Goal: Information Seeking & Learning: Understand process/instructions

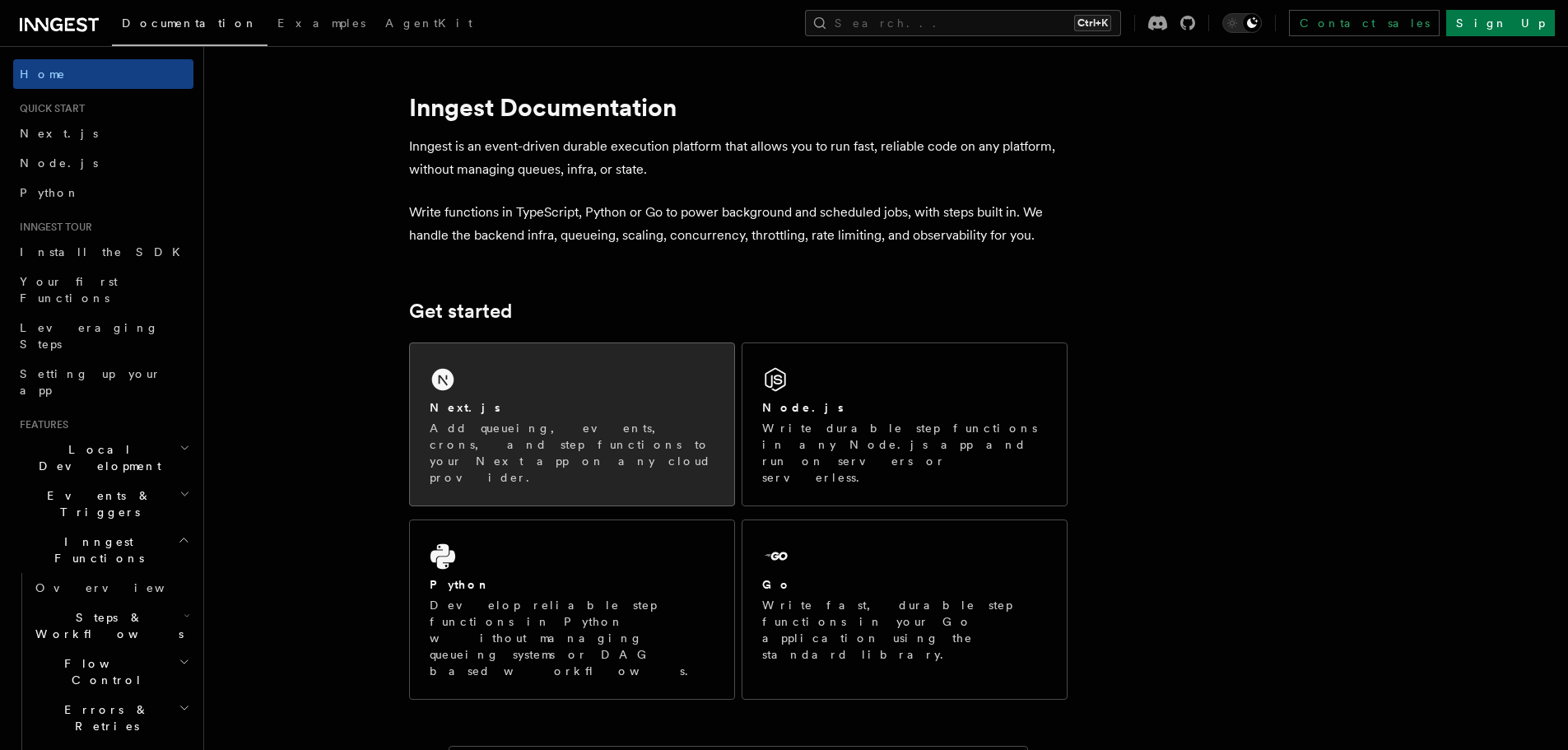
click at [608, 399] on div "Next.js" at bounding box center [572, 407] width 285 height 18
click at [466, 445] on p "Add queueing, events, crons, and step functions to your Next app on any cloud p…" at bounding box center [572, 453] width 285 height 66
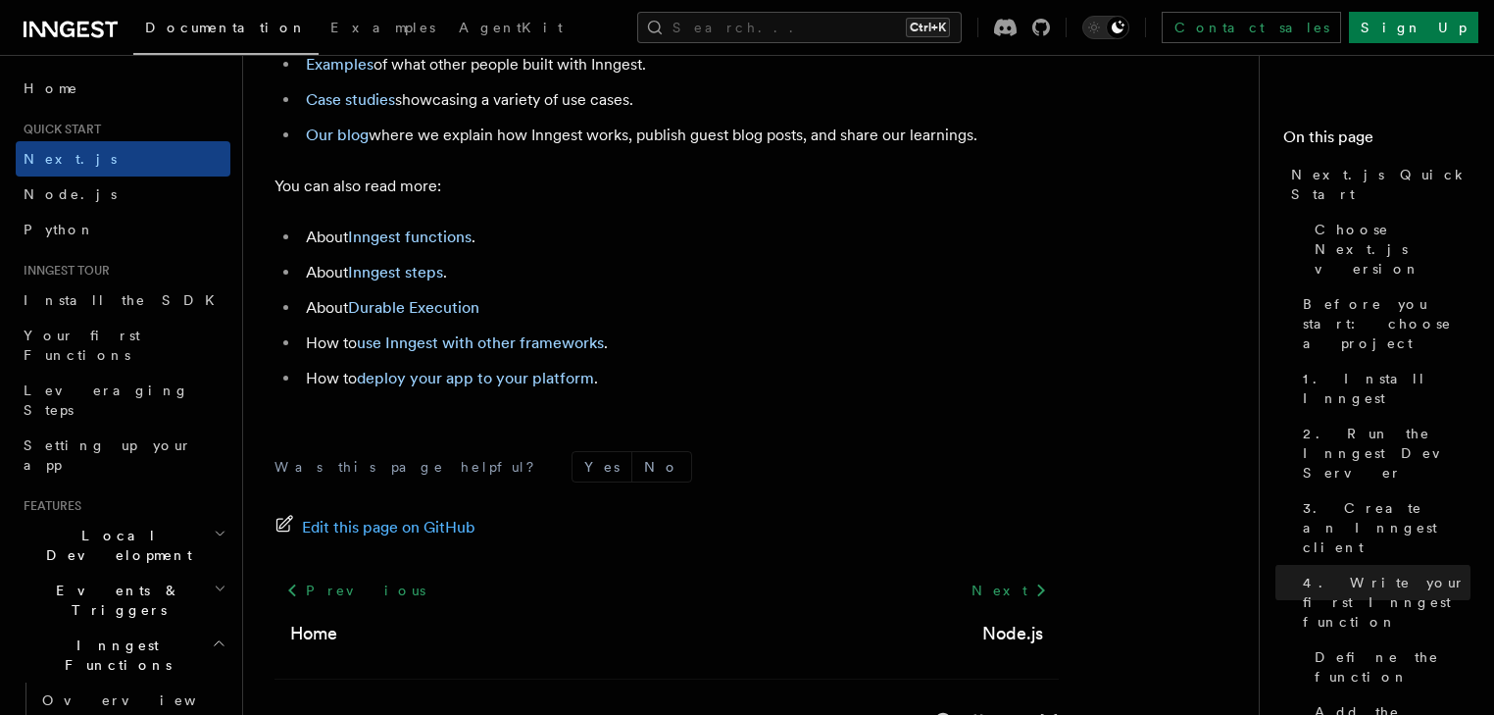
scroll to position [12499, 0]
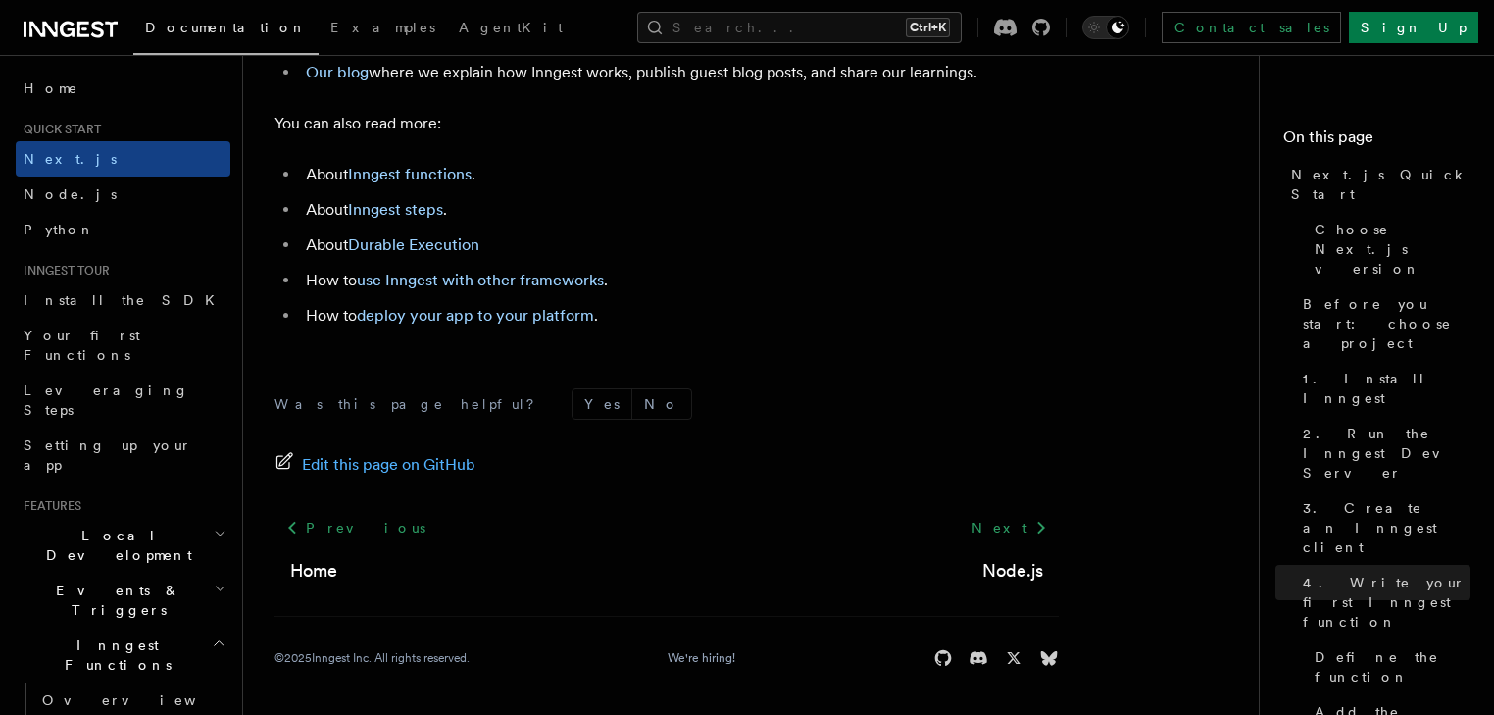
click at [906, 468] on div "Edit this page on GitHub" at bounding box center [666, 464] width 784 height 27
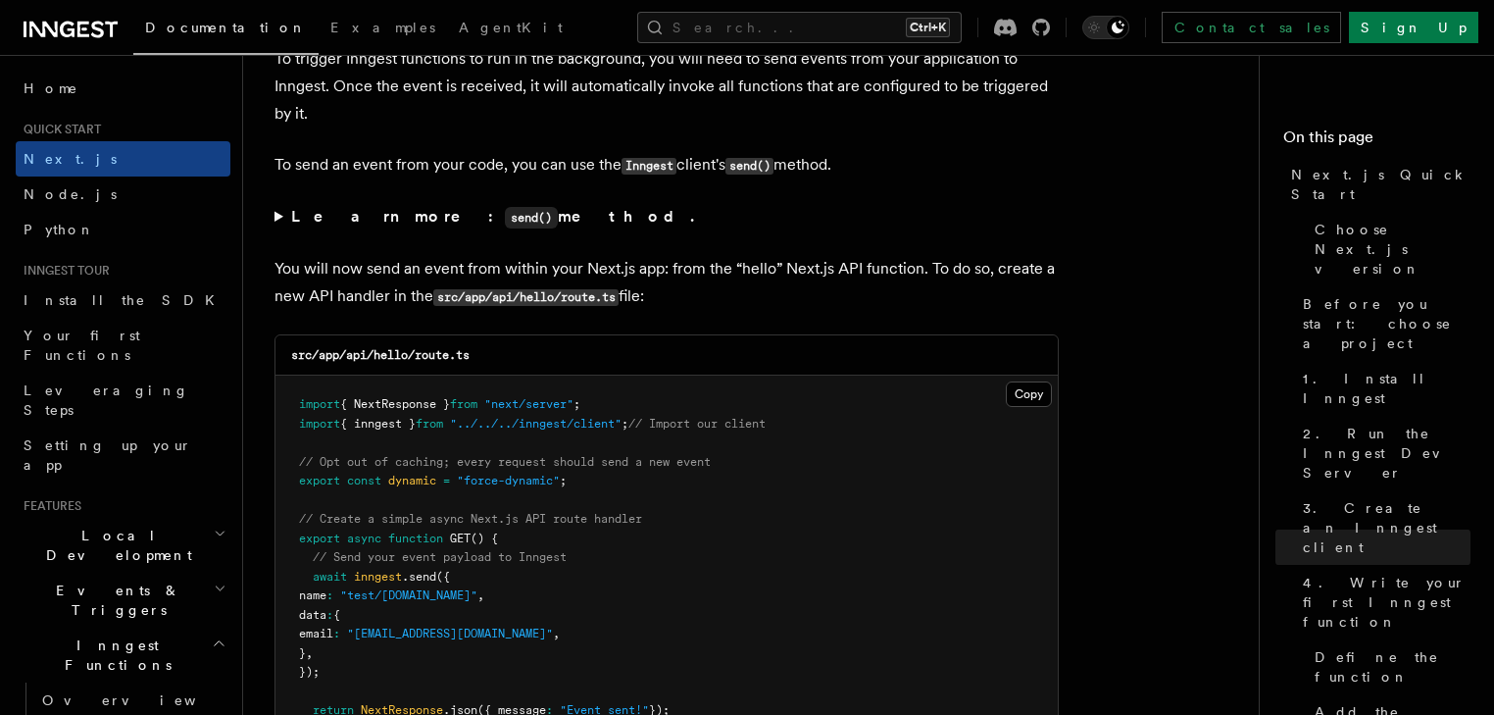
scroll to position [10194, 0]
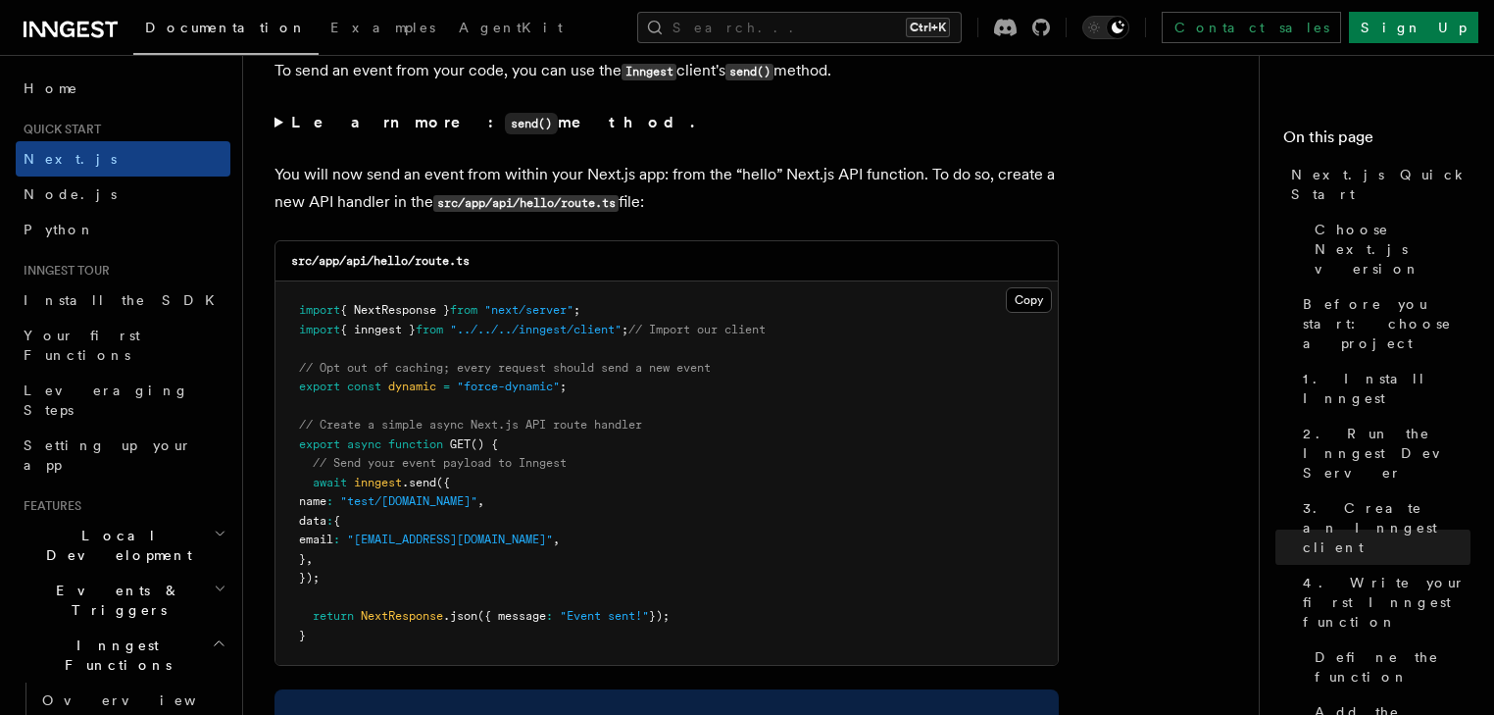
click at [277, 126] on summary "Learn more: send() method." at bounding box center [666, 123] width 784 height 28
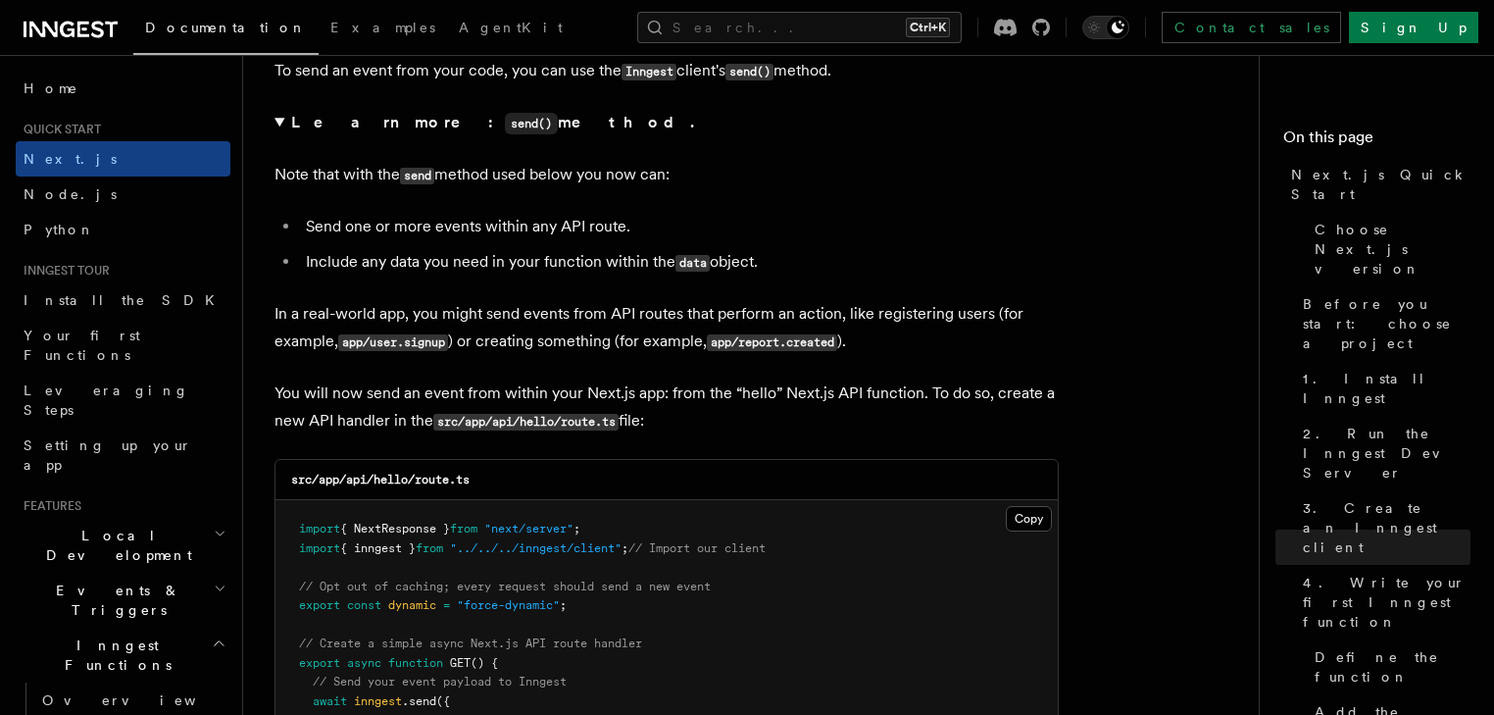
click at [274, 128] on summary "Learn more: send() method." at bounding box center [666, 123] width 784 height 28
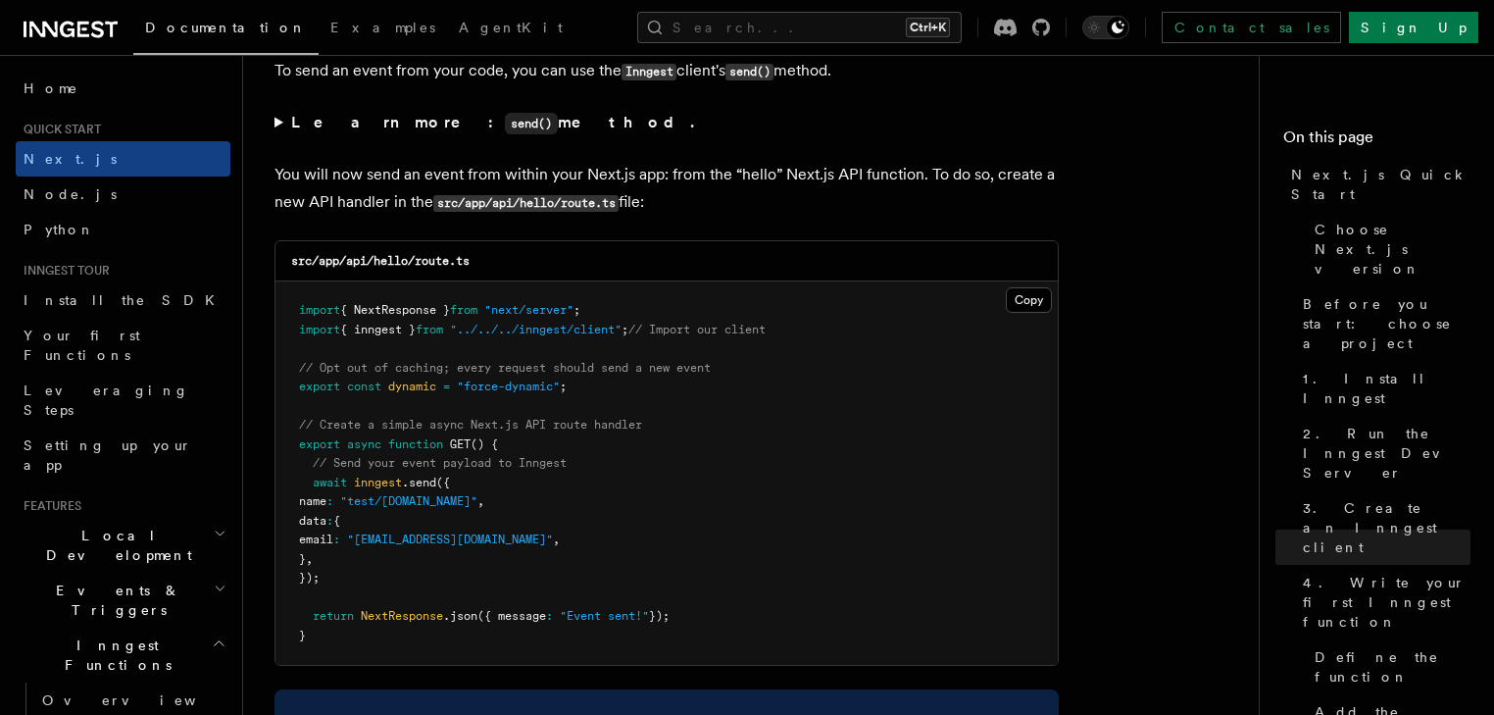
click at [274, 128] on summary "Learn more: send() method." at bounding box center [666, 123] width 784 height 28
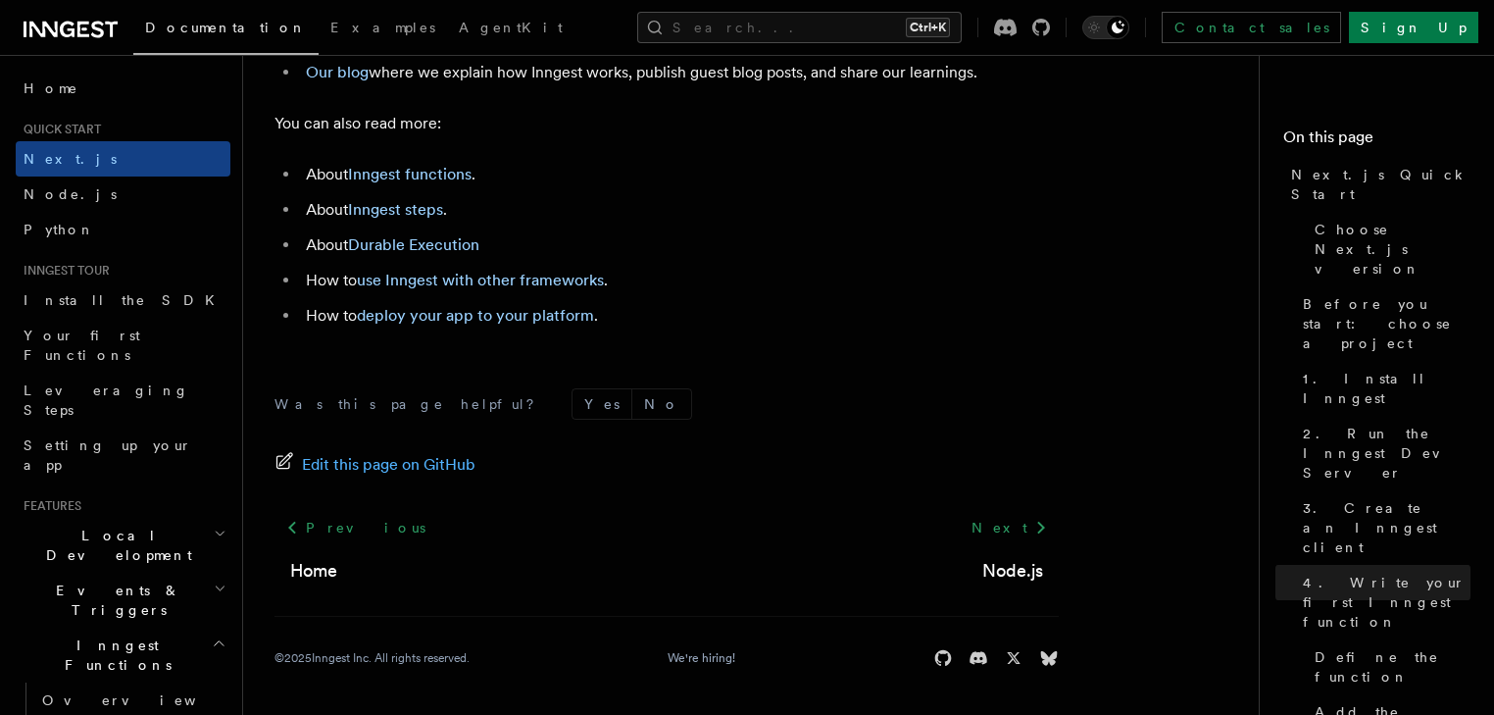
scroll to position [12719, 0]
click at [772, 326] on li "How to deploy your app to your platform ." at bounding box center [679, 315] width 759 height 27
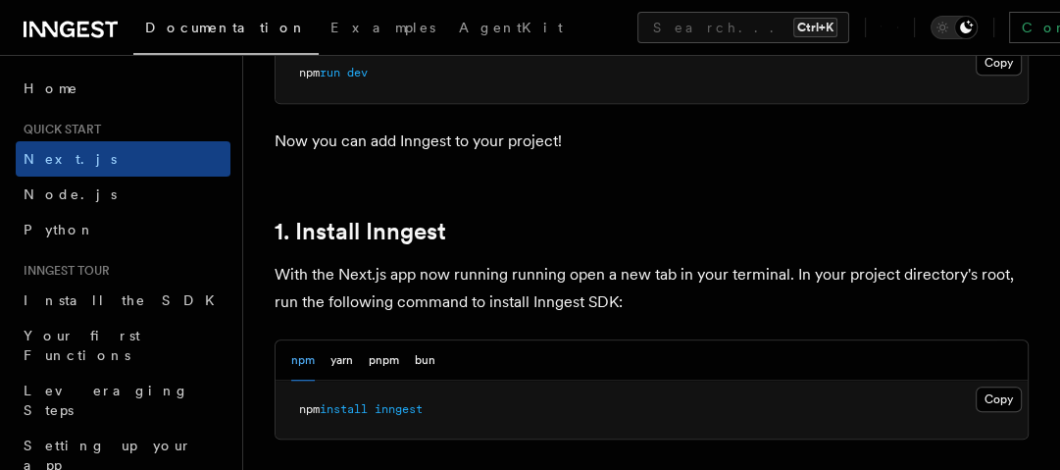
scroll to position [1019, 0]
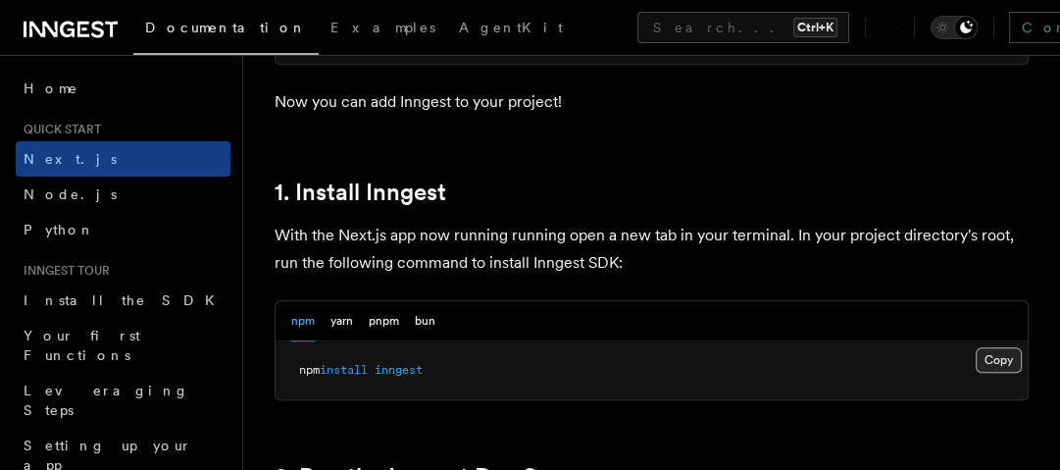
click at [980, 347] on button "Copy Copied" at bounding box center [998, 359] width 46 height 25
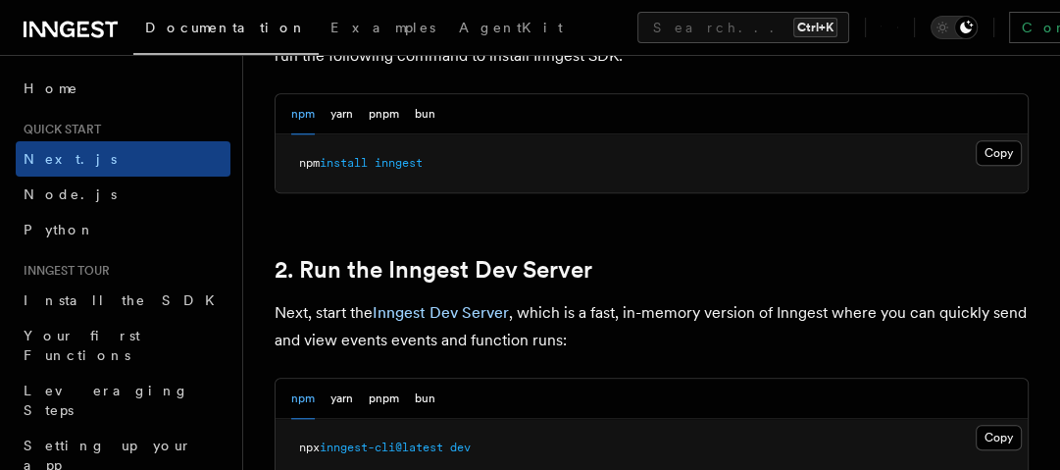
scroll to position [1333, 0]
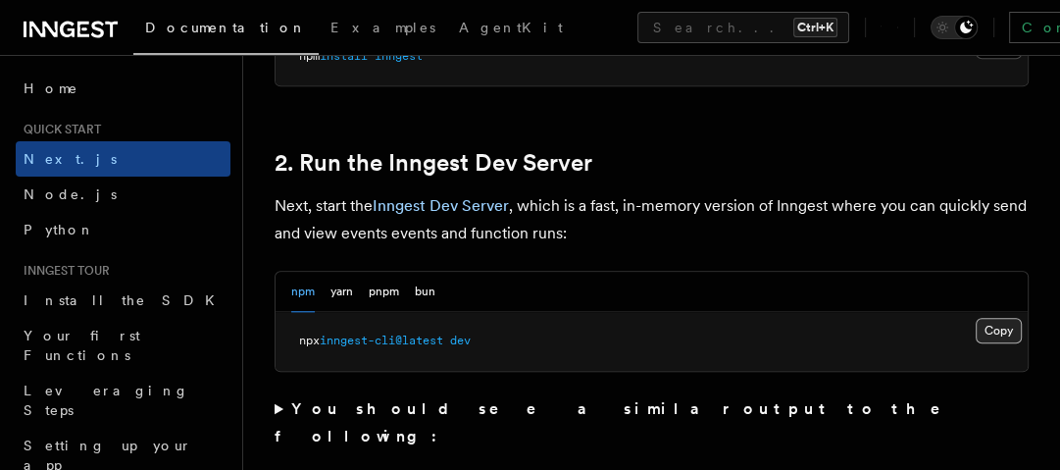
click at [1004, 318] on button "Copy Copied" at bounding box center [998, 330] width 46 height 25
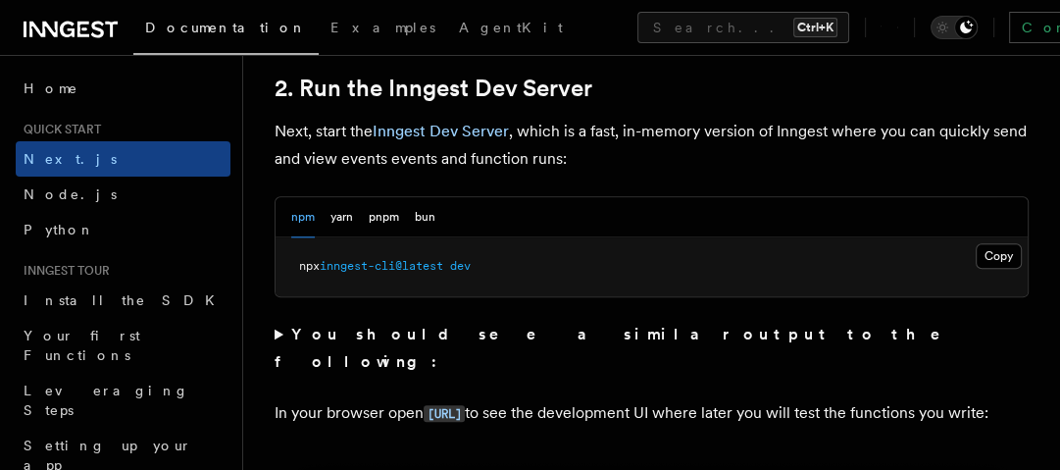
scroll to position [1411, 0]
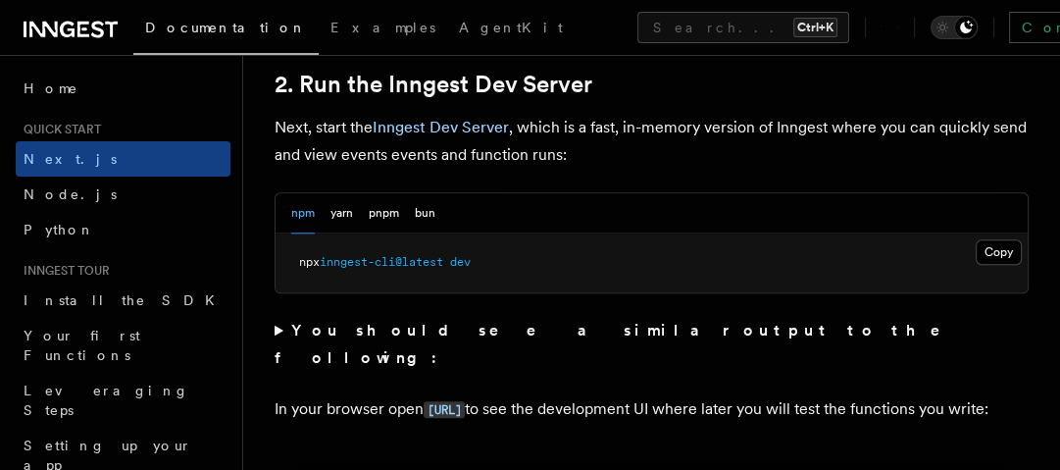
click at [284, 317] on summary "You should see a similar output to the following:" at bounding box center [651, 344] width 754 height 55
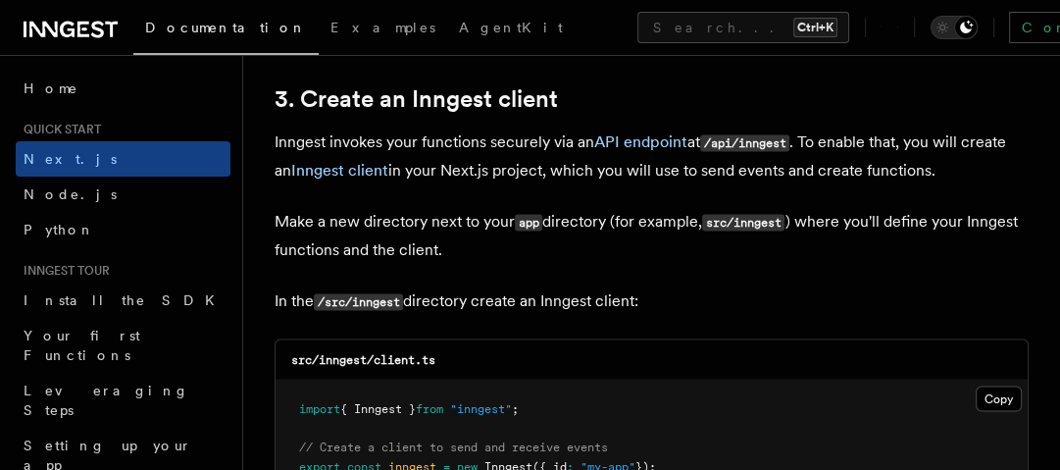
scroll to position [2823, 0]
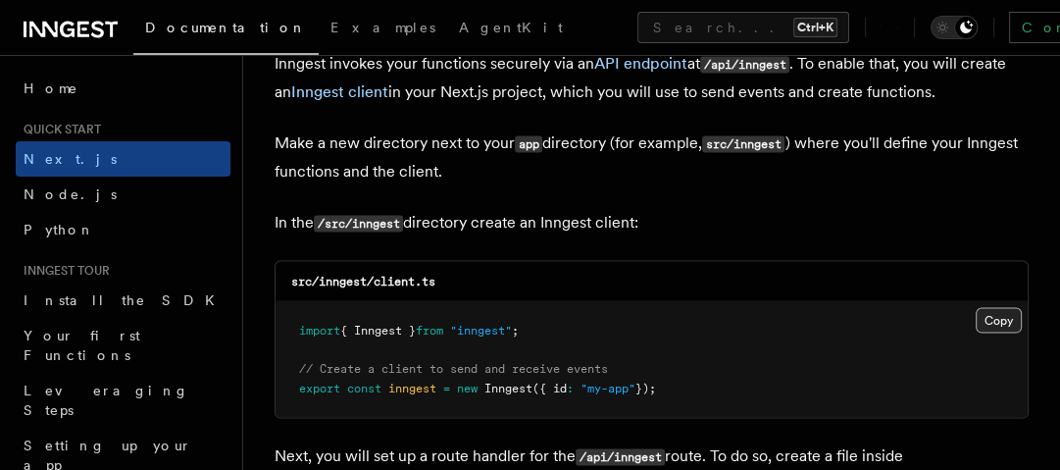
click at [996, 308] on button "Copy Copied" at bounding box center [998, 320] width 46 height 25
drag, startPoint x: 319, startPoint y: 253, endPoint x: 435, endPoint y: 258, distance: 116.7
click at [435, 274] on code "src/inngest/client.ts" at bounding box center [363, 281] width 144 height 14
copy code "inngest/client.ts"
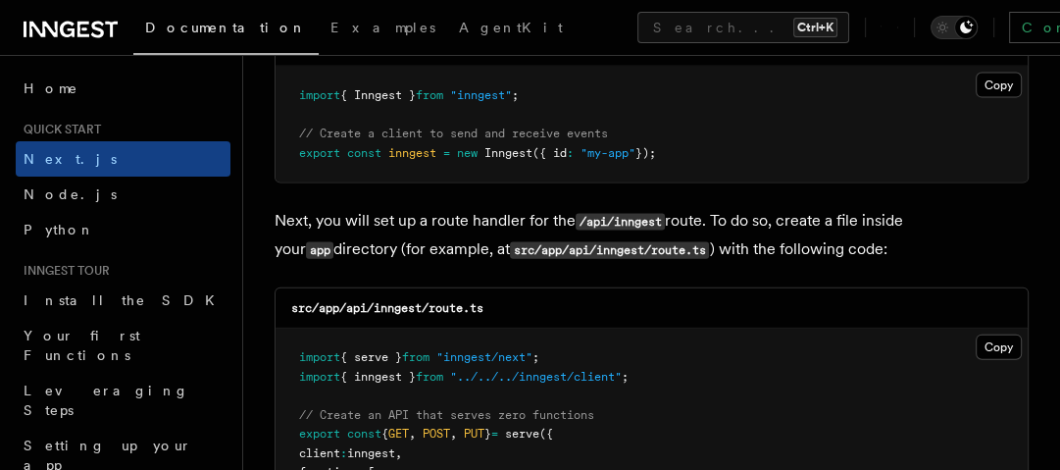
scroll to position [3137, 0]
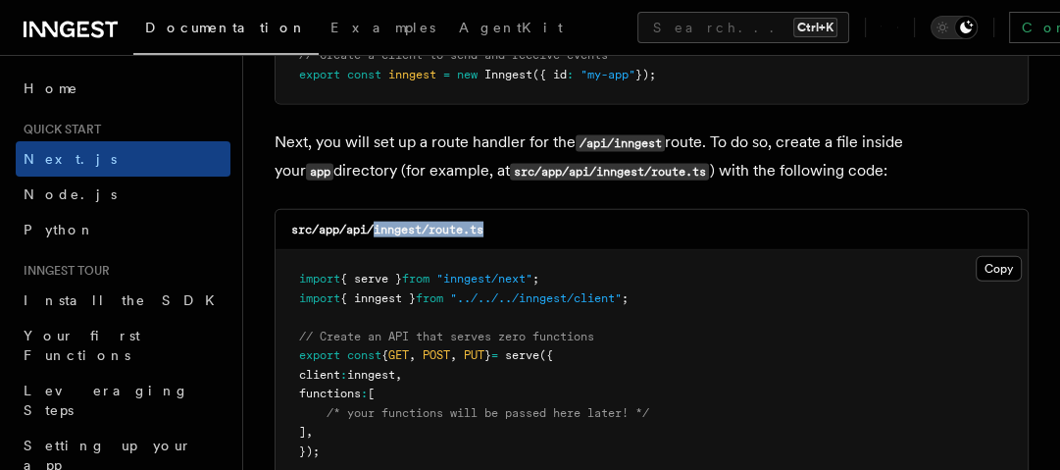
drag, startPoint x: 373, startPoint y: 204, endPoint x: 486, endPoint y: 204, distance: 112.7
click at [483, 223] on code "src/app/api/inngest/route.ts" at bounding box center [387, 230] width 192 height 14
copy code "inngest/route.ts"
click at [1012, 256] on button "Copy Copied" at bounding box center [998, 268] width 46 height 25
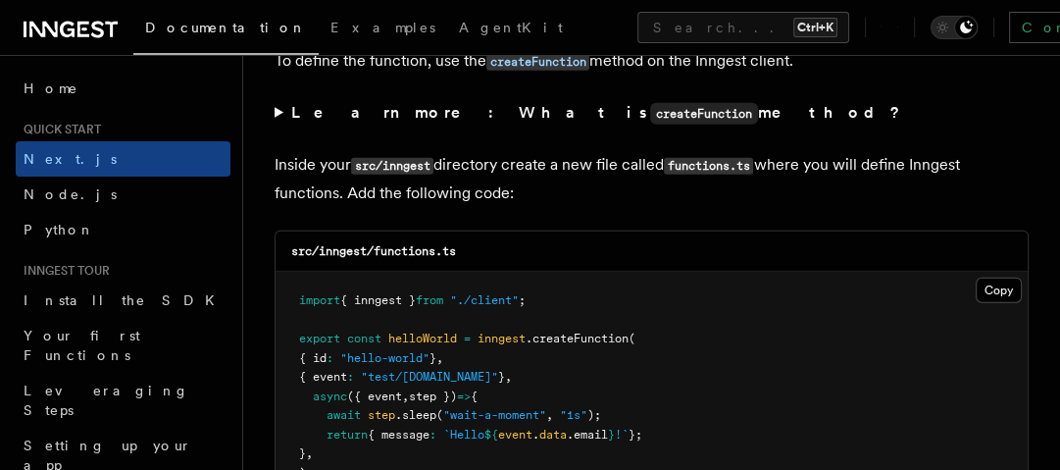
scroll to position [3842, 0]
drag, startPoint x: 377, startPoint y: 229, endPoint x: 458, endPoint y: 229, distance: 80.4
click at [456, 244] on code "src/inngest/functions.ts" at bounding box center [373, 251] width 165 height 14
copy code "functions.ts"
click at [1011, 277] on button "Copy Copied" at bounding box center [998, 289] width 46 height 25
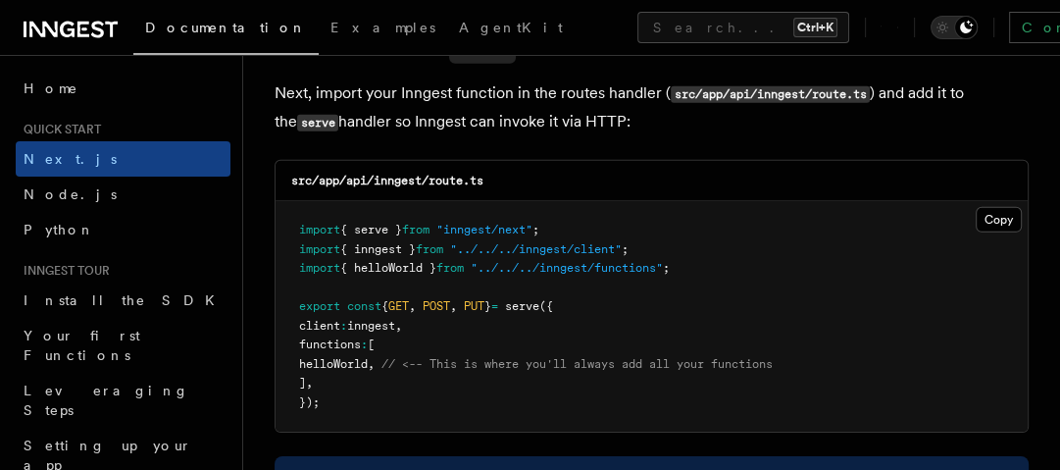
scroll to position [4391, 0]
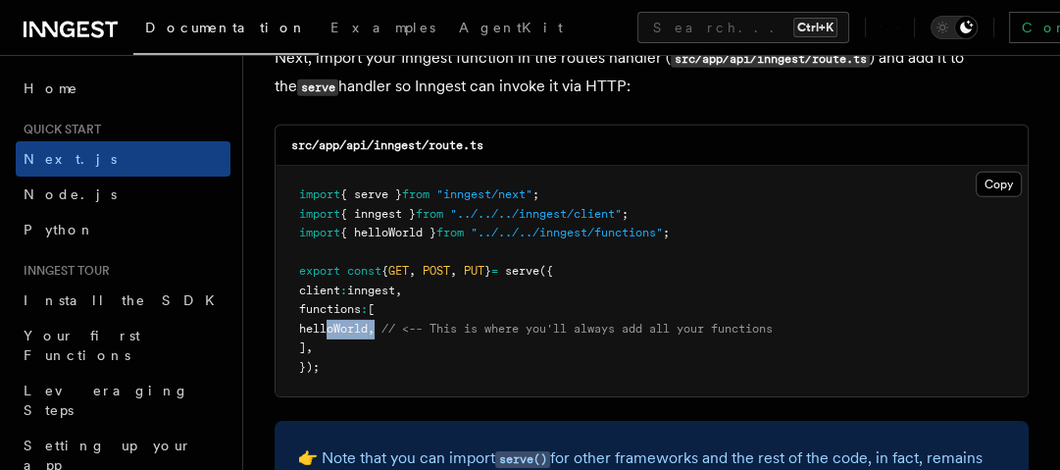
drag, startPoint x: 324, startPoint y: 306, endPoint x: 405, endPoint y: 305, distance: 80.4
click at [405, 322] on span "helloWorld , // <-- This is where you'll always add all your functions" at bounding box center [535, 329] width 473 height 14
copy span "helloWorld ,"
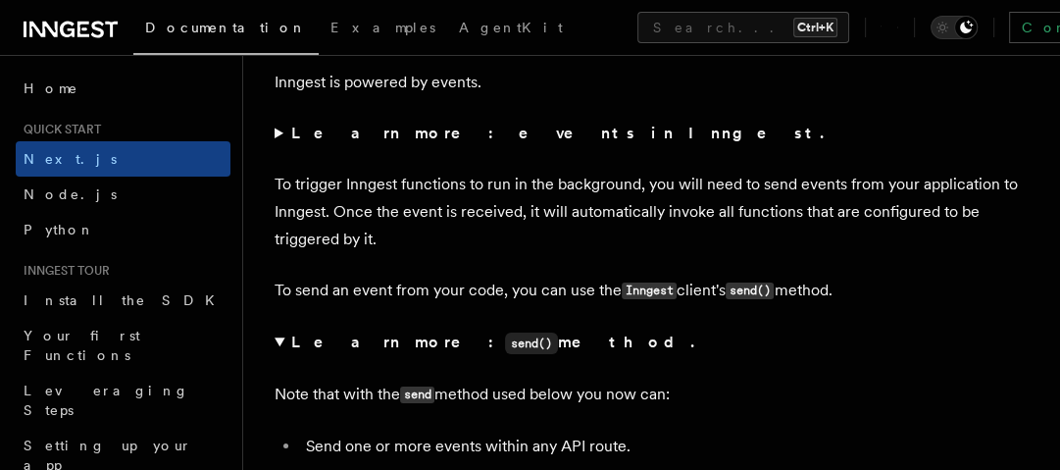
scroll to position [10273, 0]
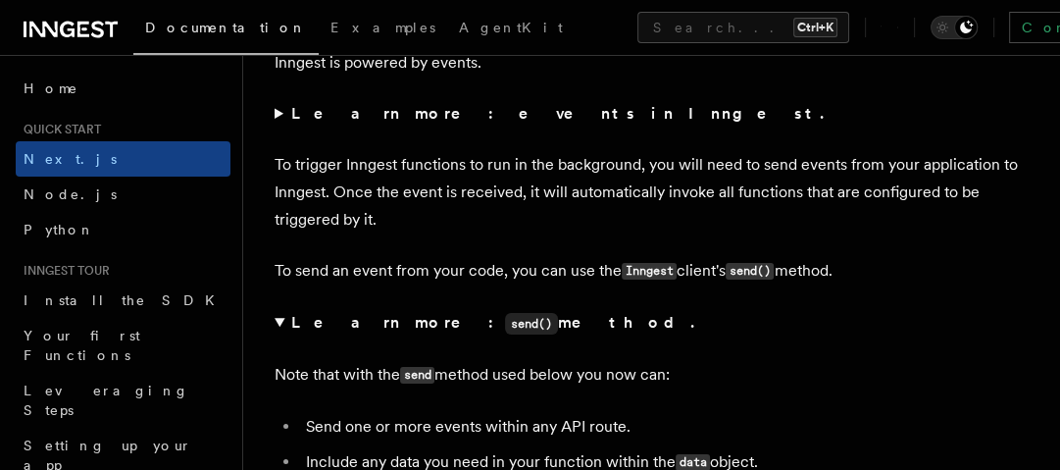
click at [276, 100] on summary "Learn more: events in Inngest." at bounding box center [651, 113] width 754 height 27
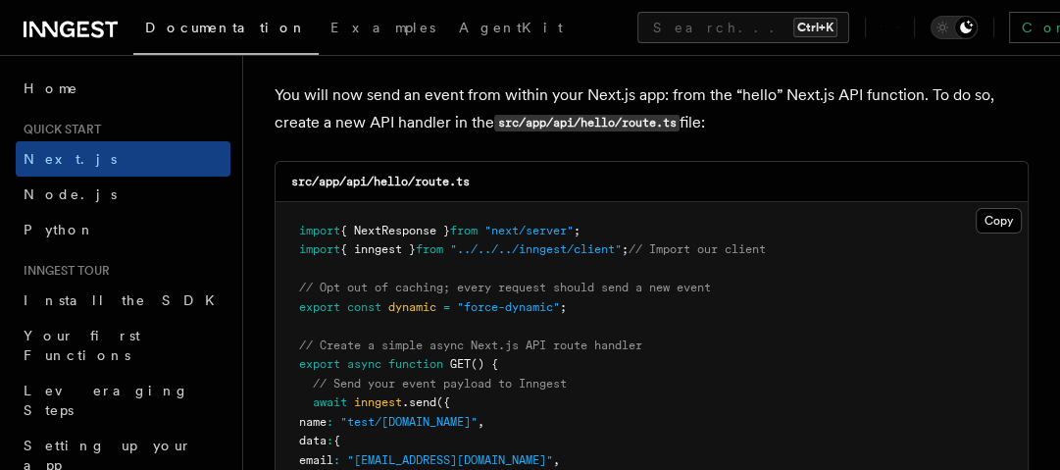
scroll to position [10900, 0]
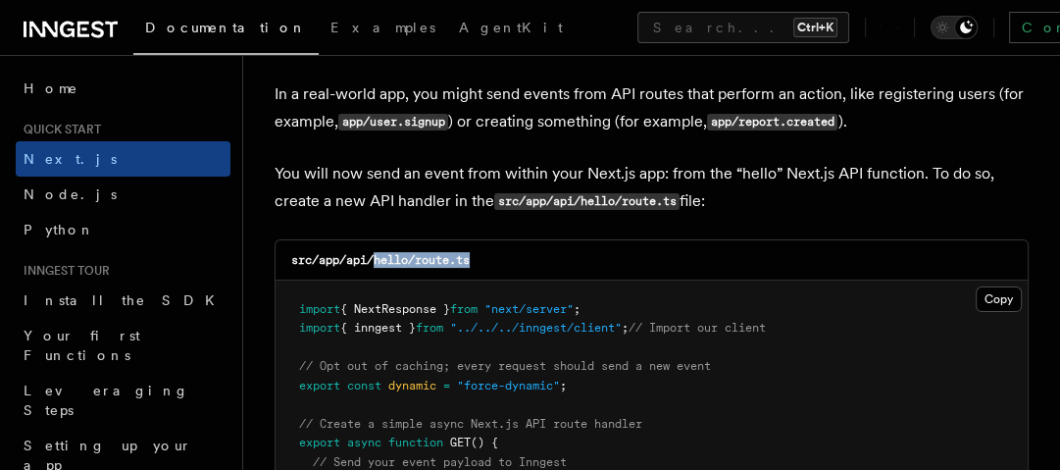
drag, startPoint x: 375, startPoint y: 238, endPoint x: 473, endPoint y: 245, distance: 98.3
click at [470, 253] on code "src/app/api/hello/route.ts" at bounding box center [380, 260] width 178 height 14
copy code "hello/route.ts"
click at [988, 286] on button "Copy Copied" at bounding box center [998, 298] width 46 height 25
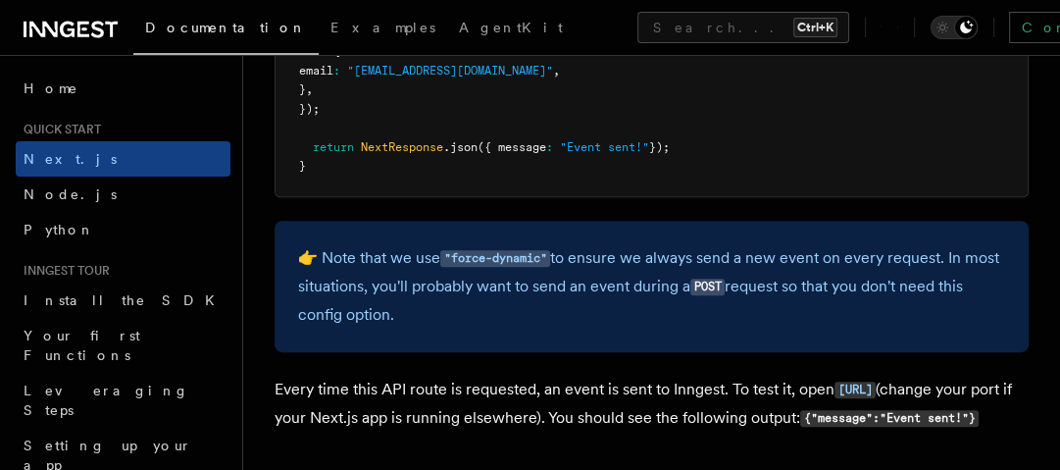
scroll to position [11449, 0]
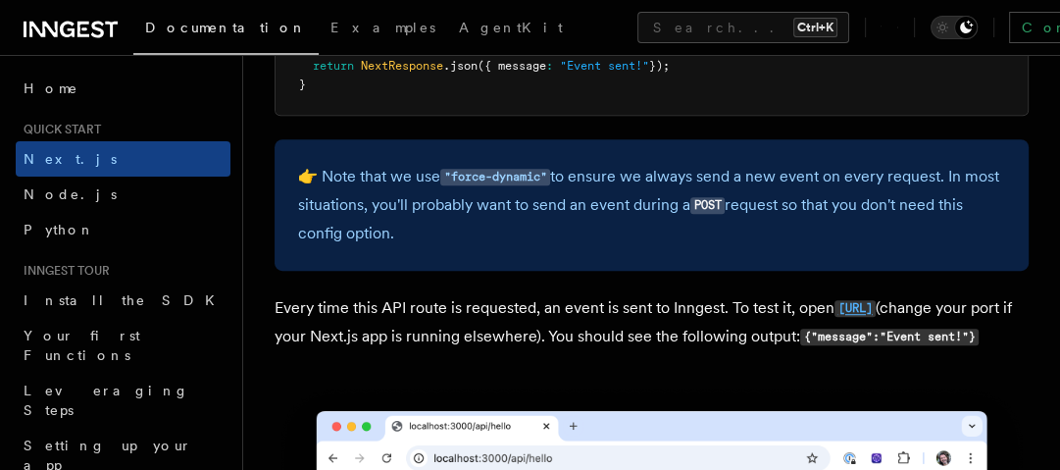
click at [834, 315] on code "[URL]" at bounding box center [854, 308] width 41 height 17
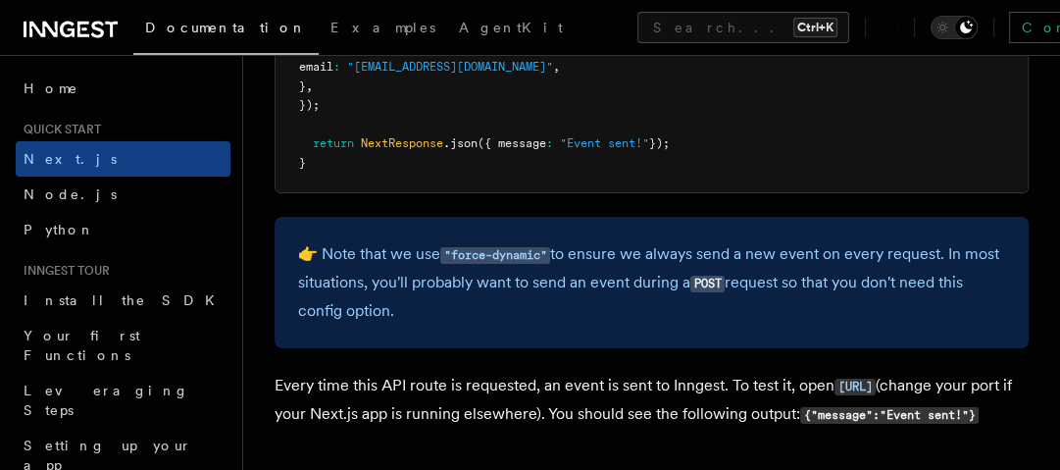
scroll to position [10665, 0]
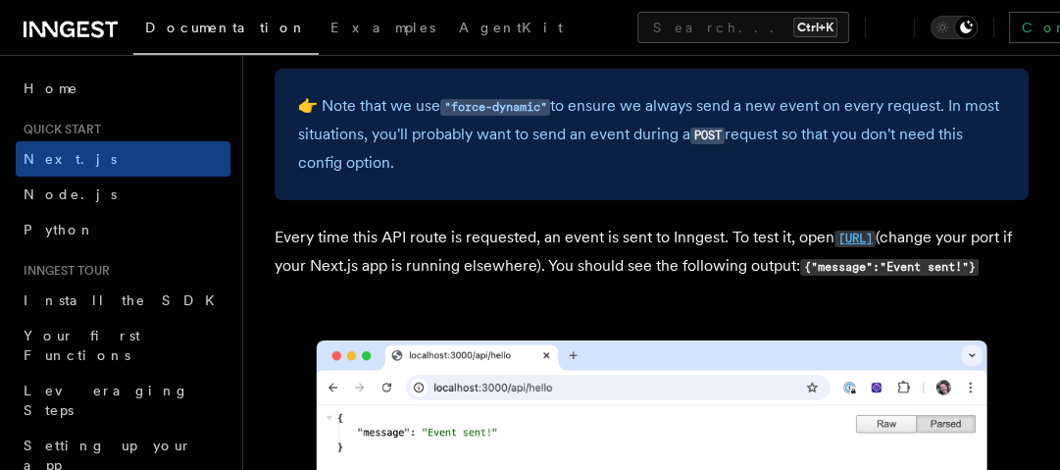
drag, startPoint x: 501, startPoint y: 245, endPoint x: 276, endPoint y: 245, distance: 224.5
click at [276, 245] on p "Every time this API route is requested, an event is sent to Inngest. To test it…" at bounding box center [651, 251] width 754 height 57
copy code "[URL]"
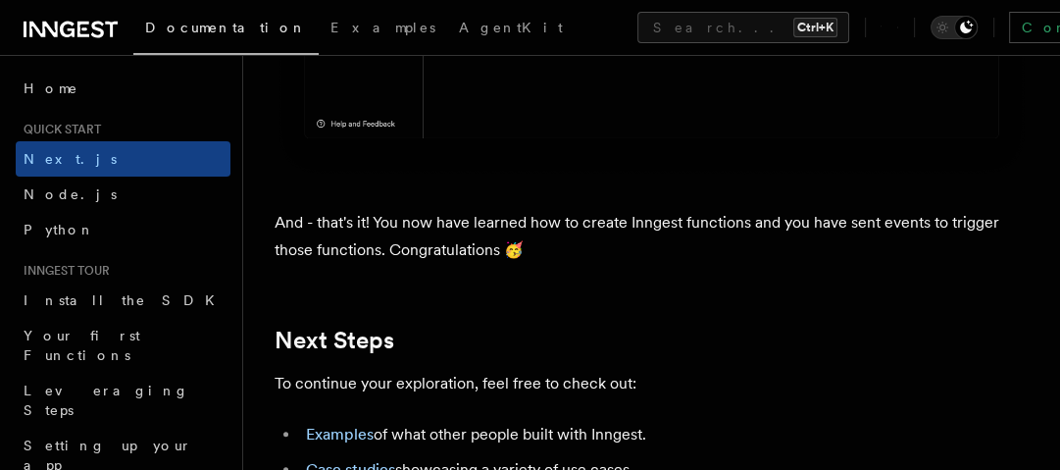
scroll to position [11919, 0]
